Goal: Transaction & Acquisition: Download file/media

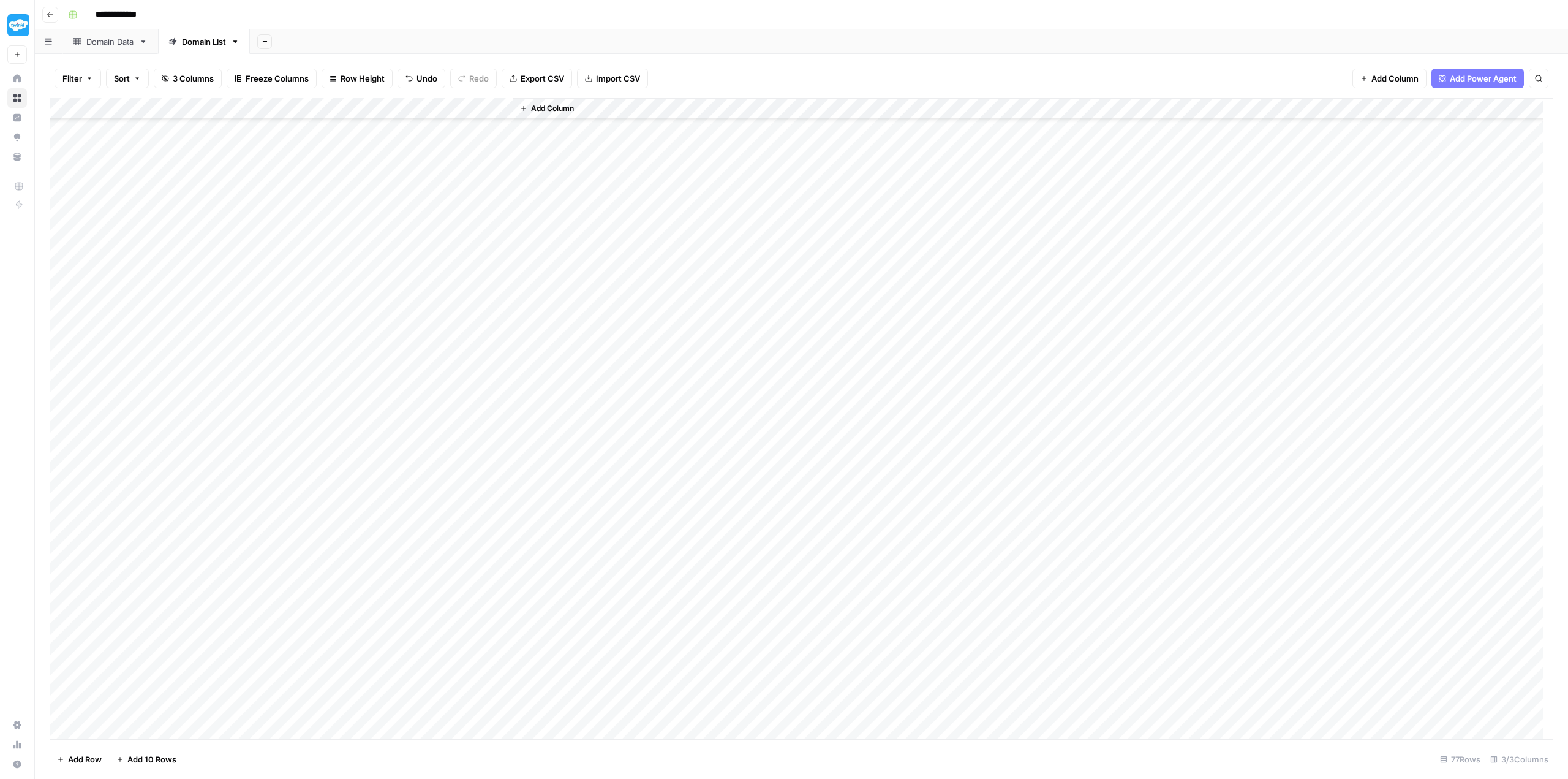
scroll to position [1002, 0]
click at [107, 42] on div "Domain Data" at bounding box center [110, 41] width 48 height 12
click at [187, 44] on div "Domain List" at bounding box center [204, 41] width 44 height 12
click at [374, 107] on div "Add Column" at bounding box center [801, 419] width 1504 height 643
click at [343, 222] on span "Edit Workflow" at bounding box center [346, 226] width 107 height 12
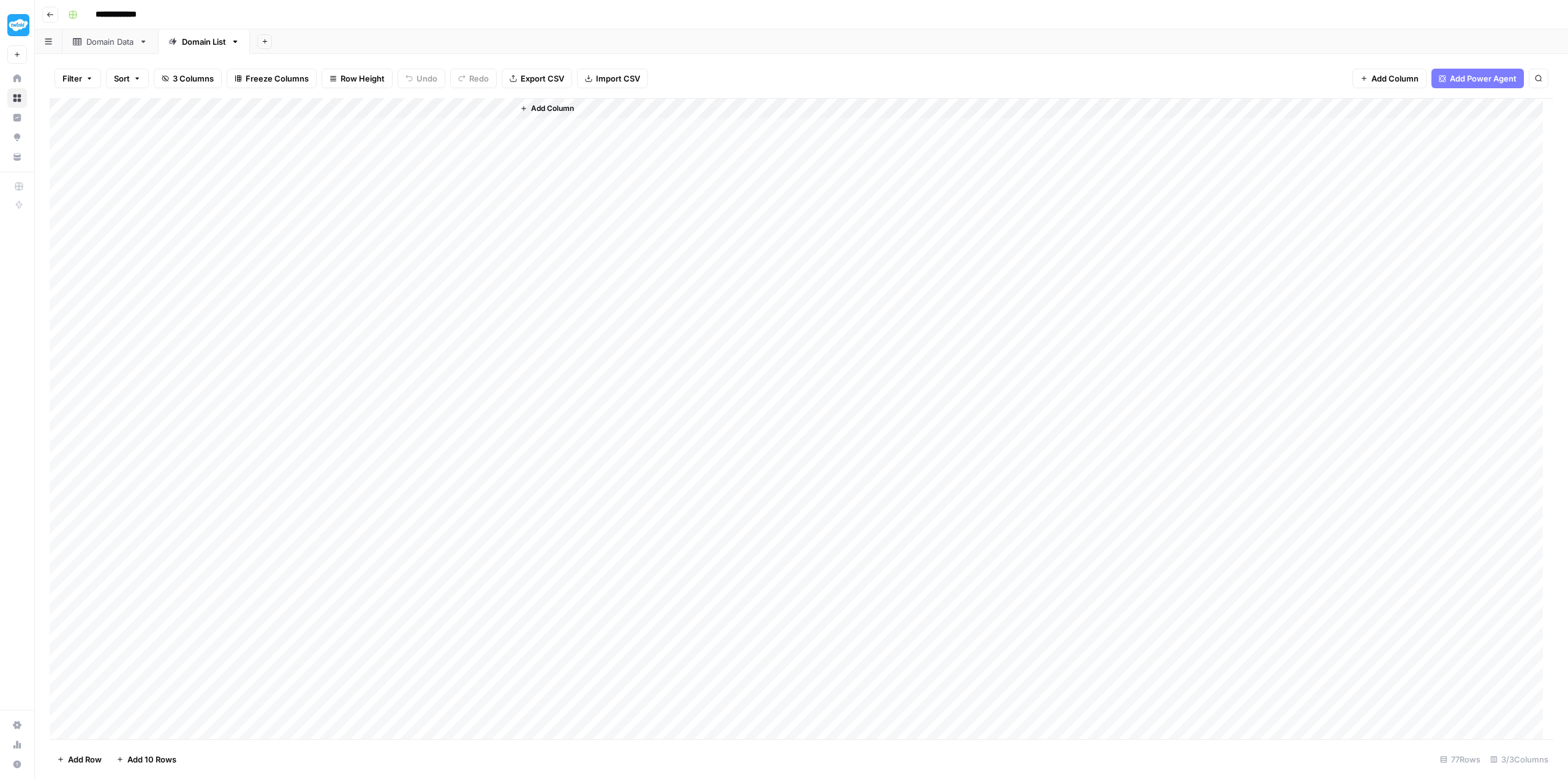
click at [89, 50] on link "Domain Data" at bounding box center [110, 42] width 96 height 24
type input "**********"
click at [552, 73] on span "Export CSV" at bounding box center [546, 78] width 44 height 12
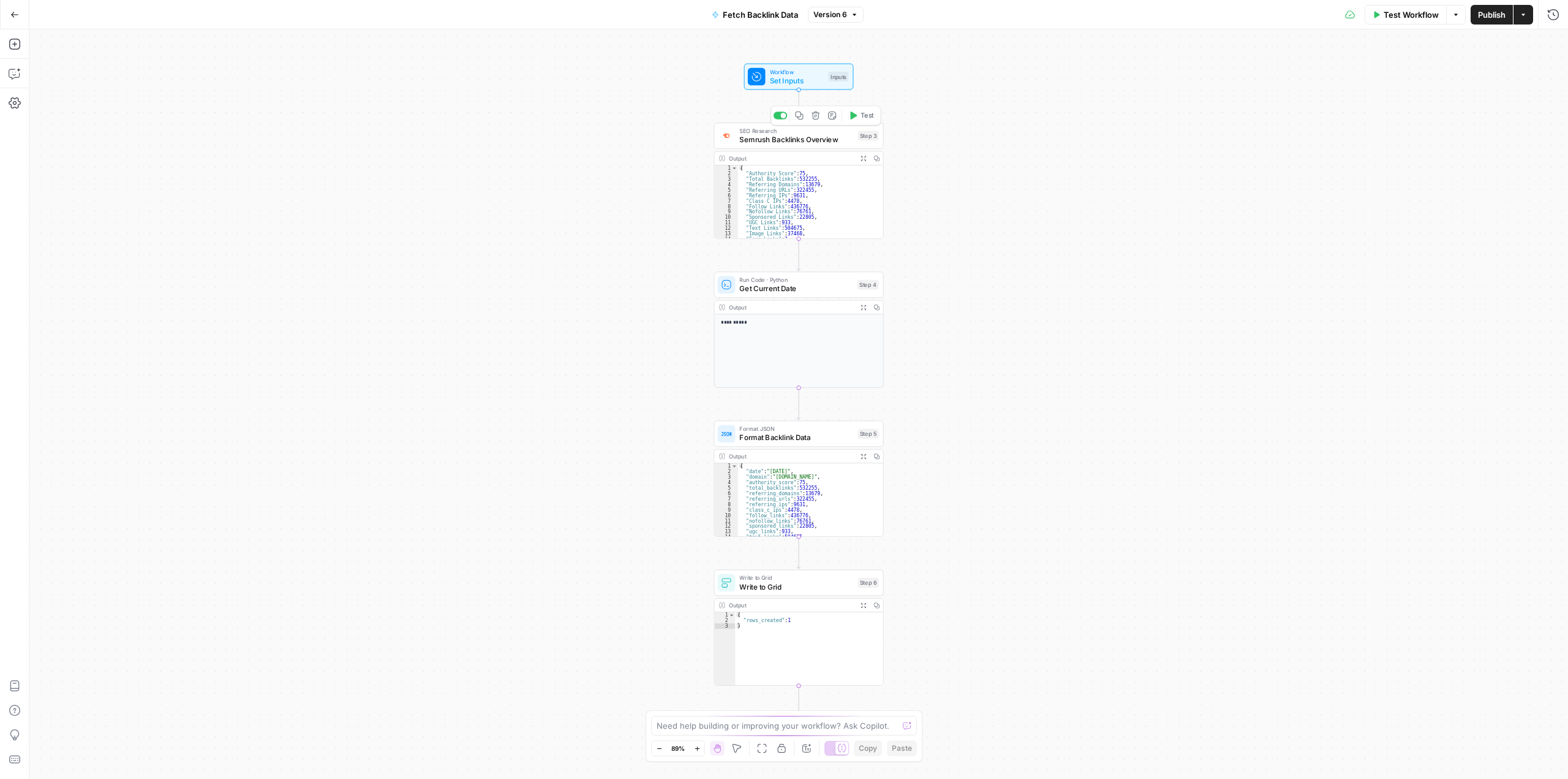
click at [812, 136] on span "Semrush Backlinks Overview" at bounding box center [796, 140] width 114 height 11
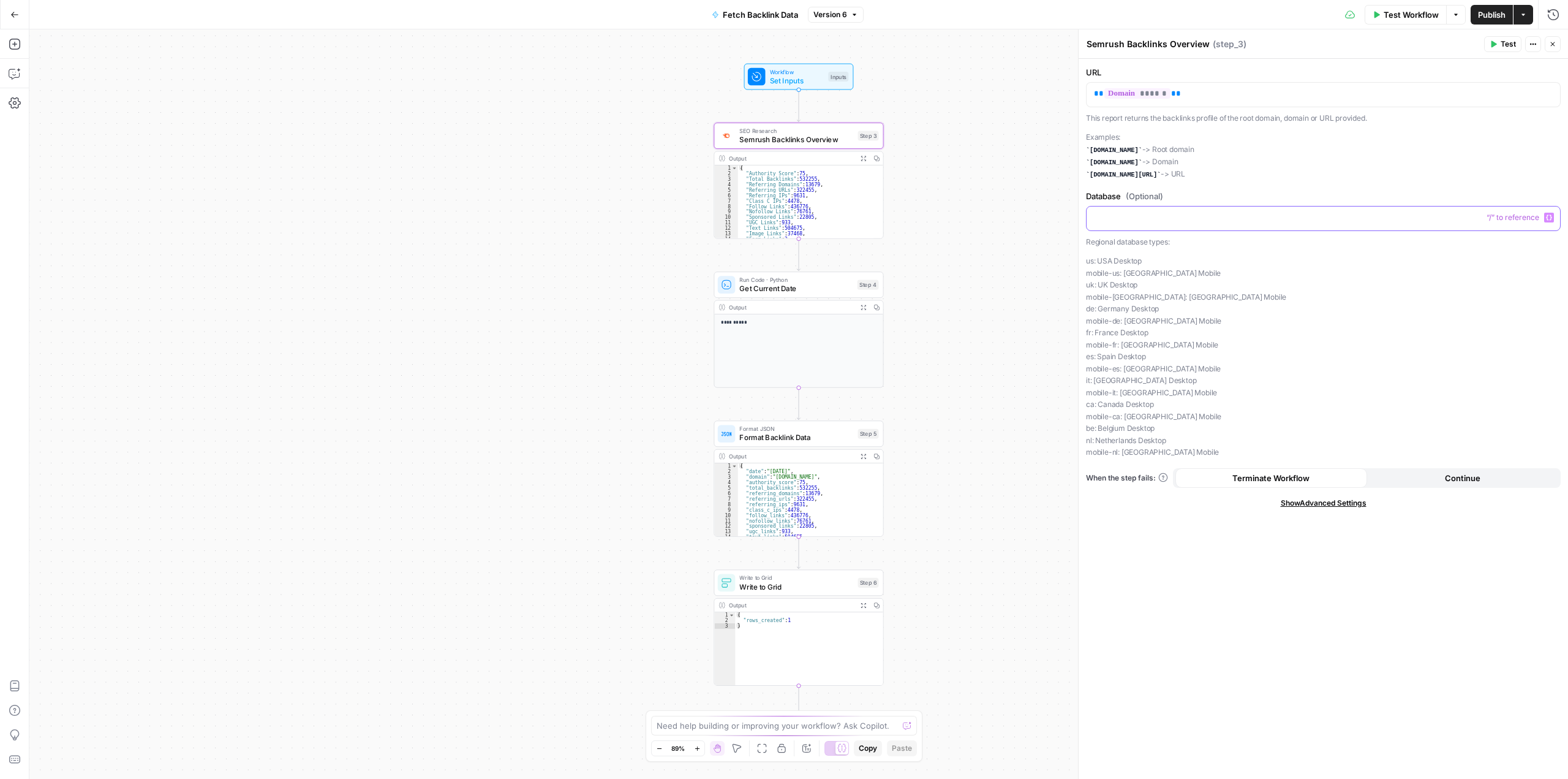
click at [1157, 223] on div at bounding box center [1323, 218] width 473 height 24
